Goal: Navigation & Orientation: Find specific page/section

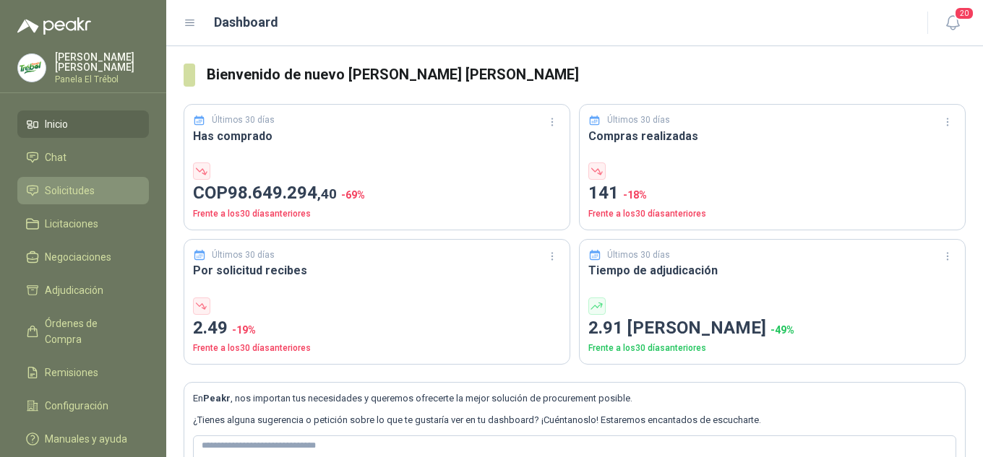
click at [69, 197] on span "Solicitudes" at bounding box center [70, 191] width 50 height 16
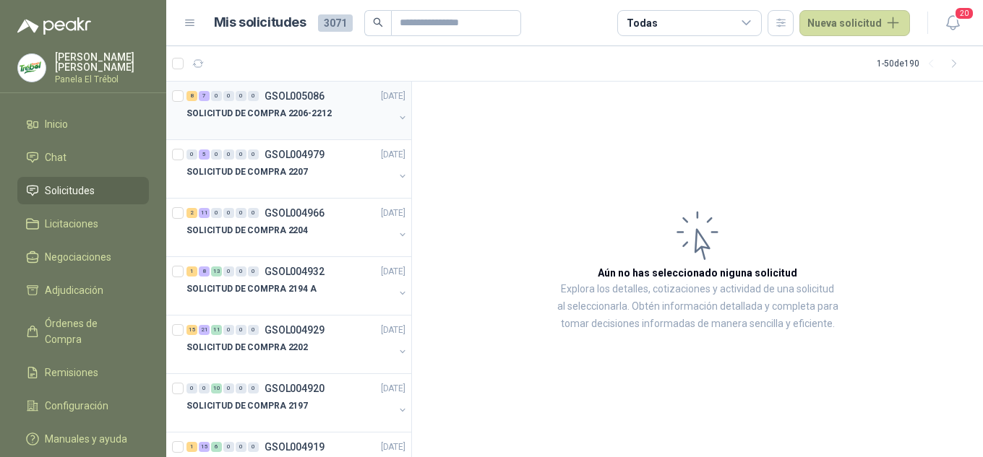
click at [397, 116] on button "button" at bounding box center [403, 118] width 12 height 12
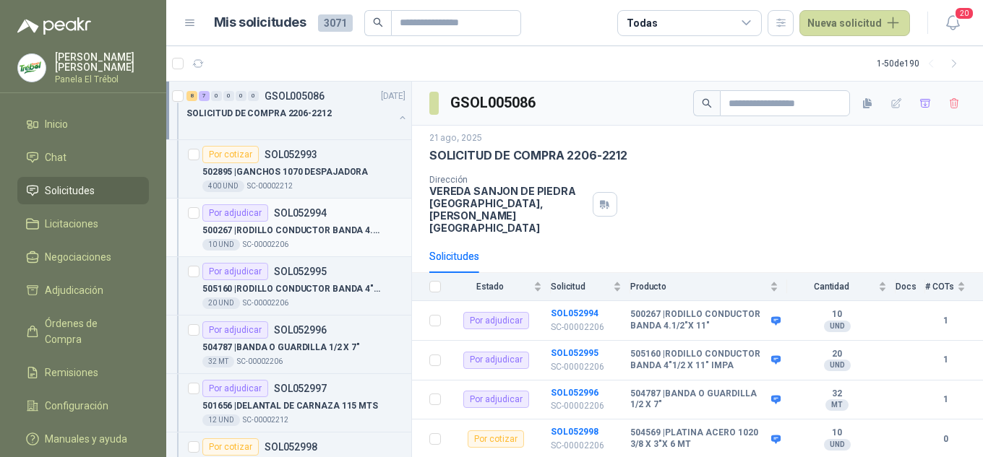
click at [346, 225] on p "500267 | RODILLO CONDUCTOR BANDA 4.1/2"X 11"" at bounding box center [292, 231] width 180 height 14
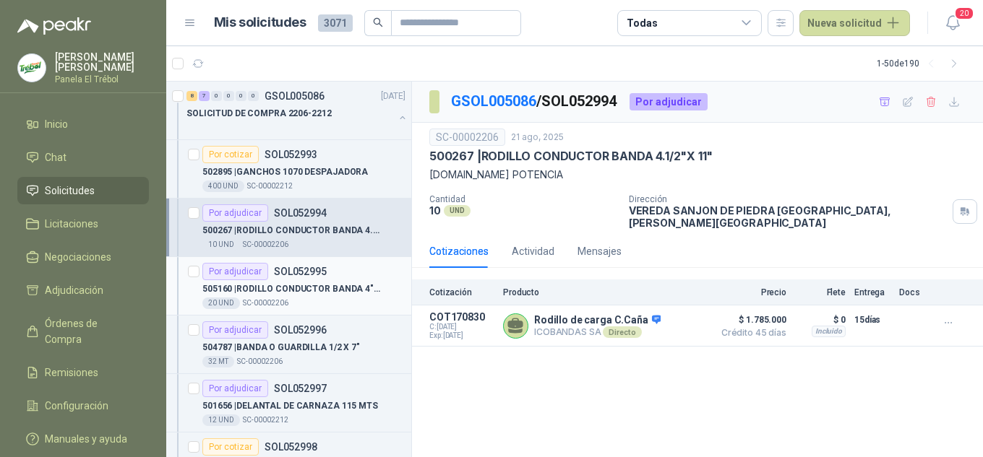
click at [383, 267] on div "Por adjudicar SOL052995" at bounding box center [303, 271] width 203 height 17
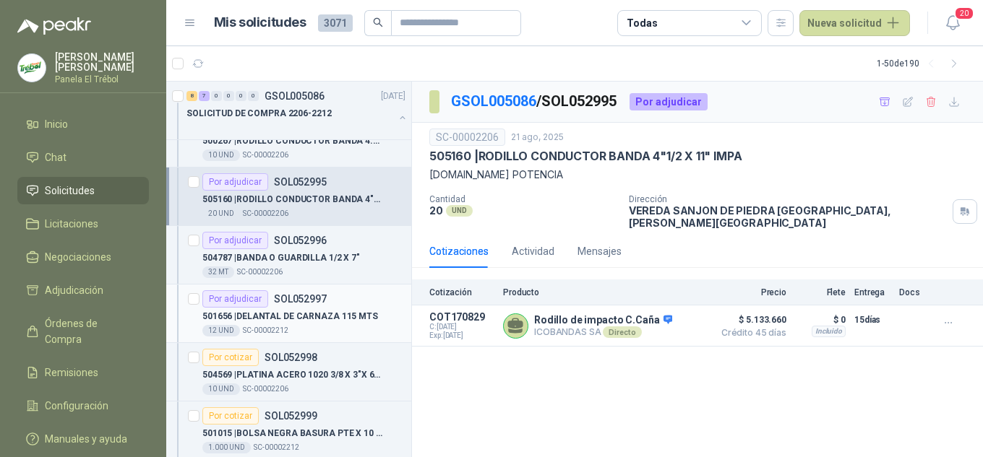
scroll to position [96, 0]
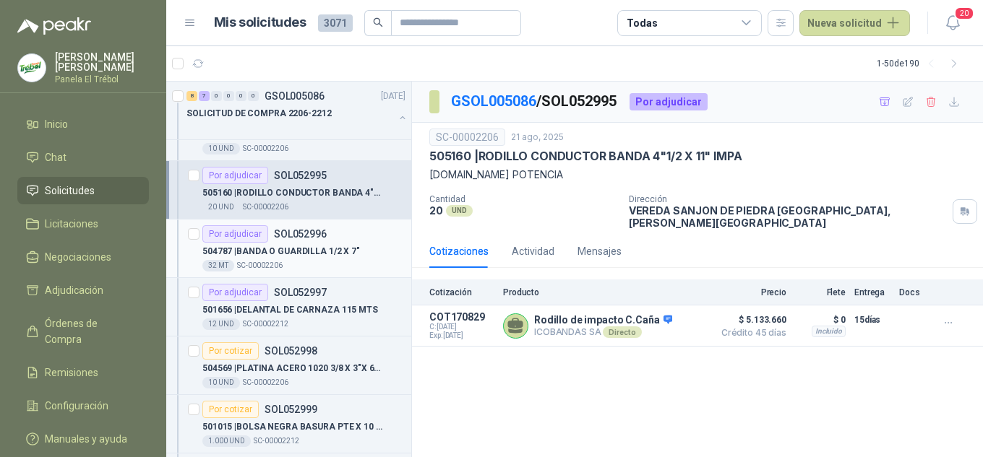
click at [370, 251] on div "504787 | BANDA O GUARDILLA 1/2 X 7"" at bounding box center [303, 251] width 203 height 17
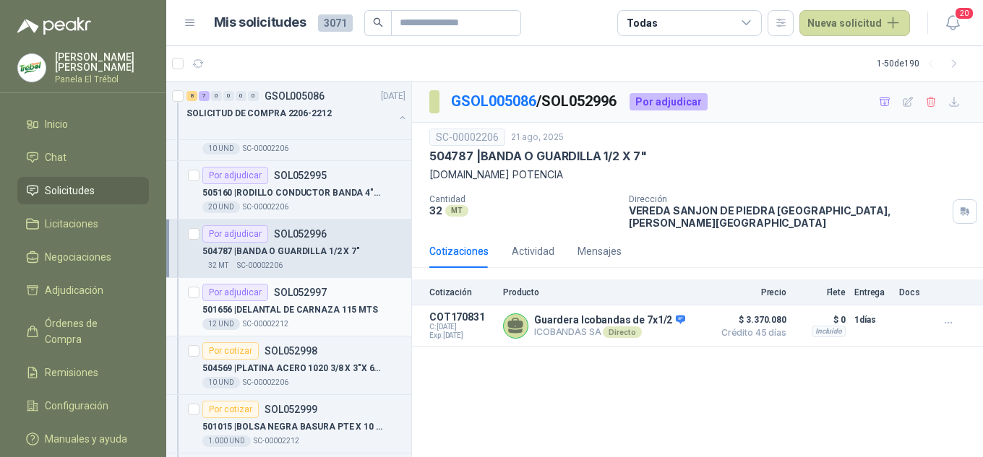
scroll to position [145, 0]
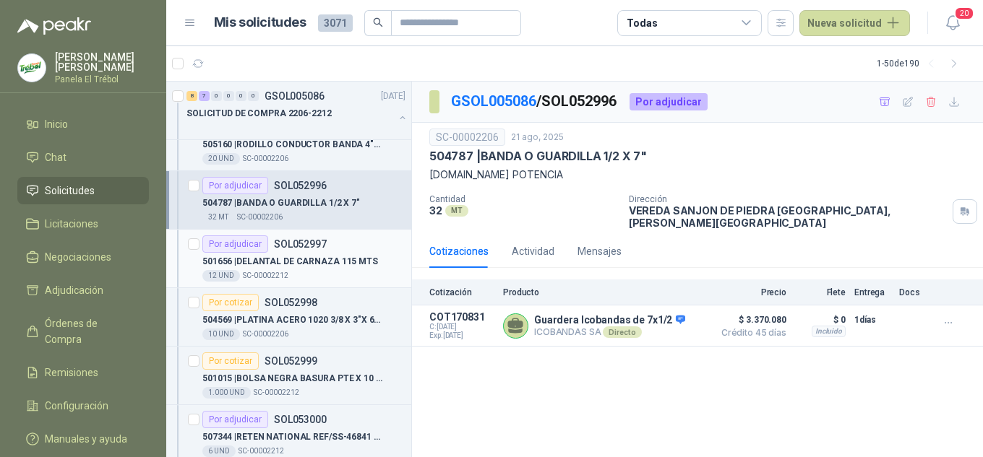
click at [371, 259] on div "501656 | DELANTAL DE CARNAZA 115 MTS" at bounding box center [303, 261] width 203 height 17
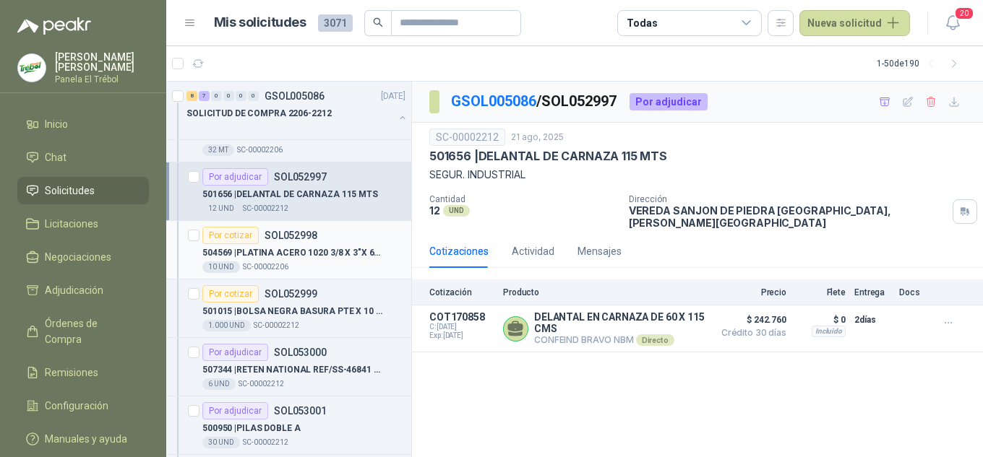
scroll to position [241, 0]
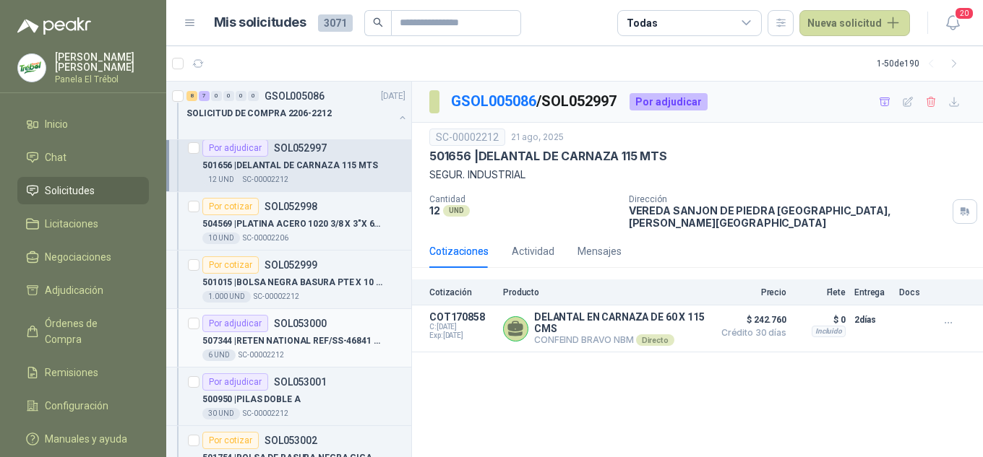
click at [324, 340] on p "507344 | RETEN NATIONAL REF/SS-46841 [PERSON_NAME]" at bounding box center [292, 342] width 180 height 14
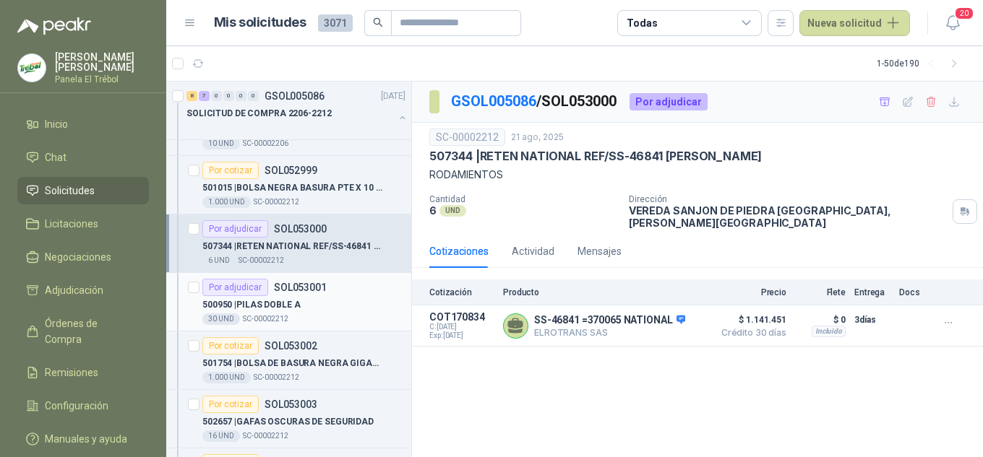
scroll to position [337, 0]
click at [354, 297] on div "500950 | PILAS DOBLE A" at bounding box center [303, 302] width 203 height 17
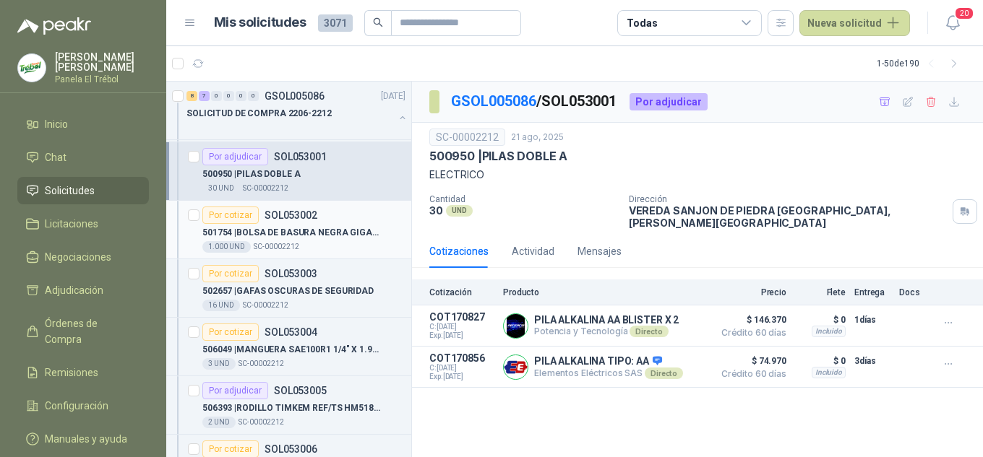
scroll to position [530, 0]
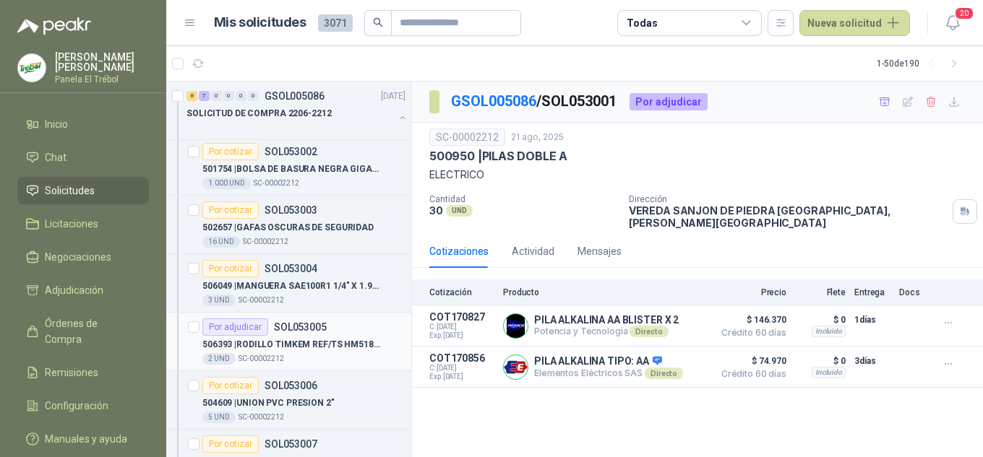
click at [352, 335] on div "Por adjudicar SOL053005" at bounding box center [303, 327] width 203 height 17
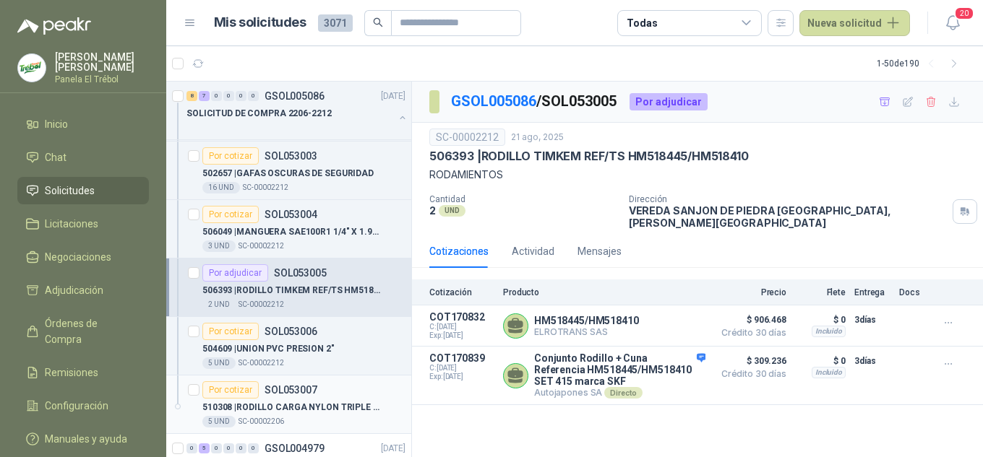
scroll to position [627, 0]
